Goal: Task Accomplishment & Management: Manage account settings

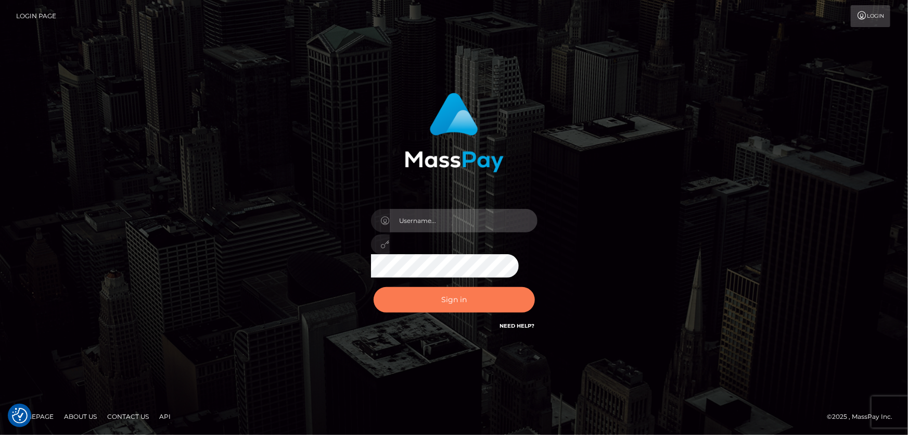
type input "Lorelee"
click at [413, 299] on button "Sign in" at bounding box center [454, 299] width 161 height 25
type input "Lorelee"
click at [430, 301] on button "Sign in" at bounding box center [454, 299] width 161 height 25
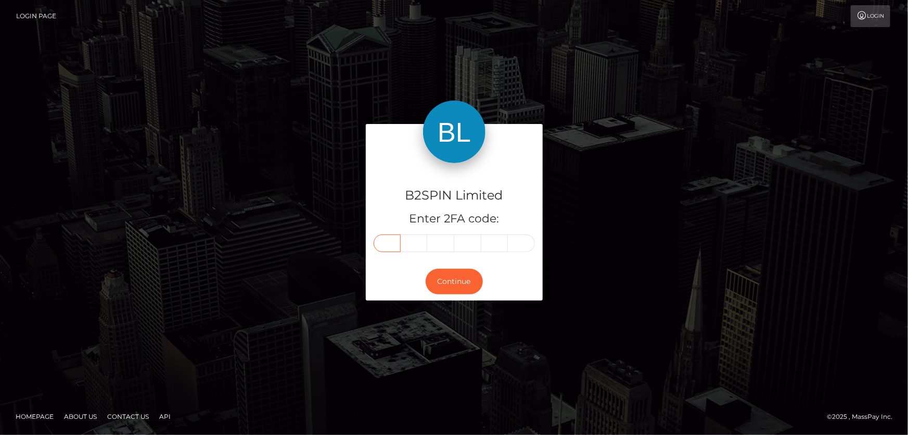
click at [390, 244] on input "text" at bounding box center [387, 243] width 27 height 18
type input "3"
type input "9"
type input "3"
type input "6"
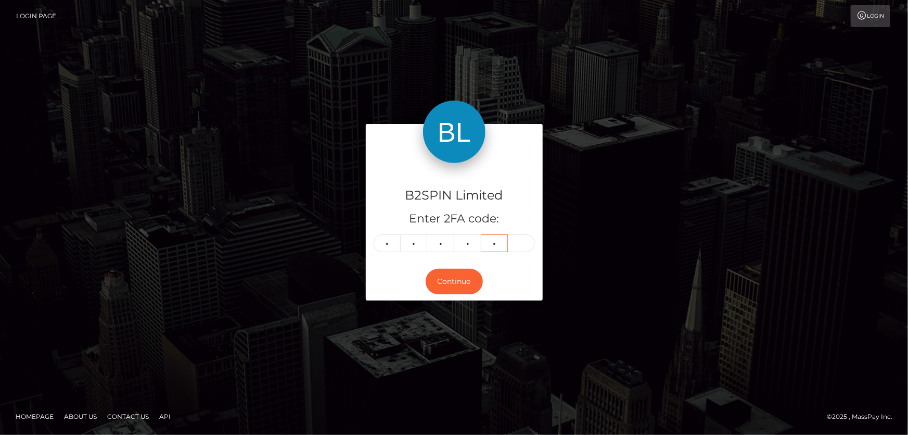
type input "0"
type input "8"
click at [449, 275] on button "Continue" at bounding box center [454, 281] width 57 height 25
click at [452, 278] on button "Continue" at bounding box center [454, 281] width 57 height 25
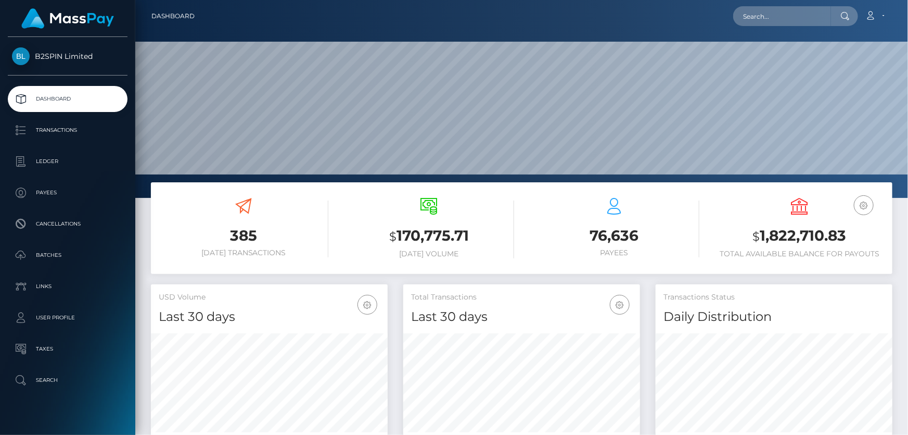
scroll to position [184, 236]
drag, startPoint x: 759, startPoint y: 234, endPoint x: 850, endPoint y: 234, distance: 90.5
click at [850, 234] on h3 "$ 1,822,710.83" at bounding box center [800, 235] width 170 height 21
copy h3 "1,822,710.83"
